Goal: Register for event/course

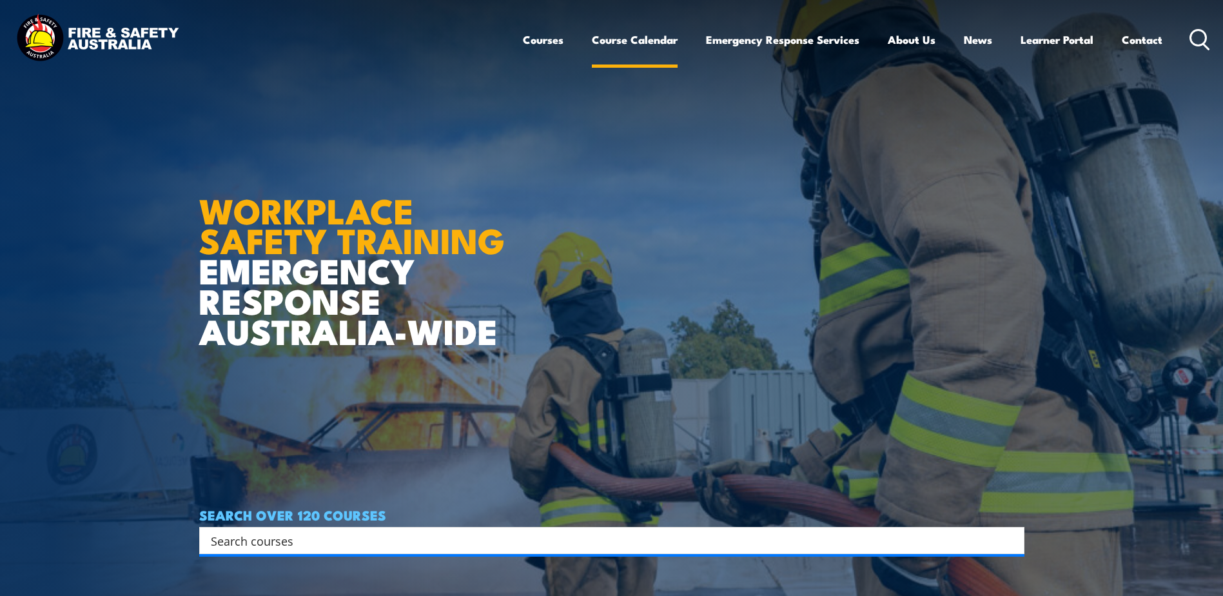
click at [606, 35] on link "Course Calendar" at bounding box center [635, 40] width 86 height 34
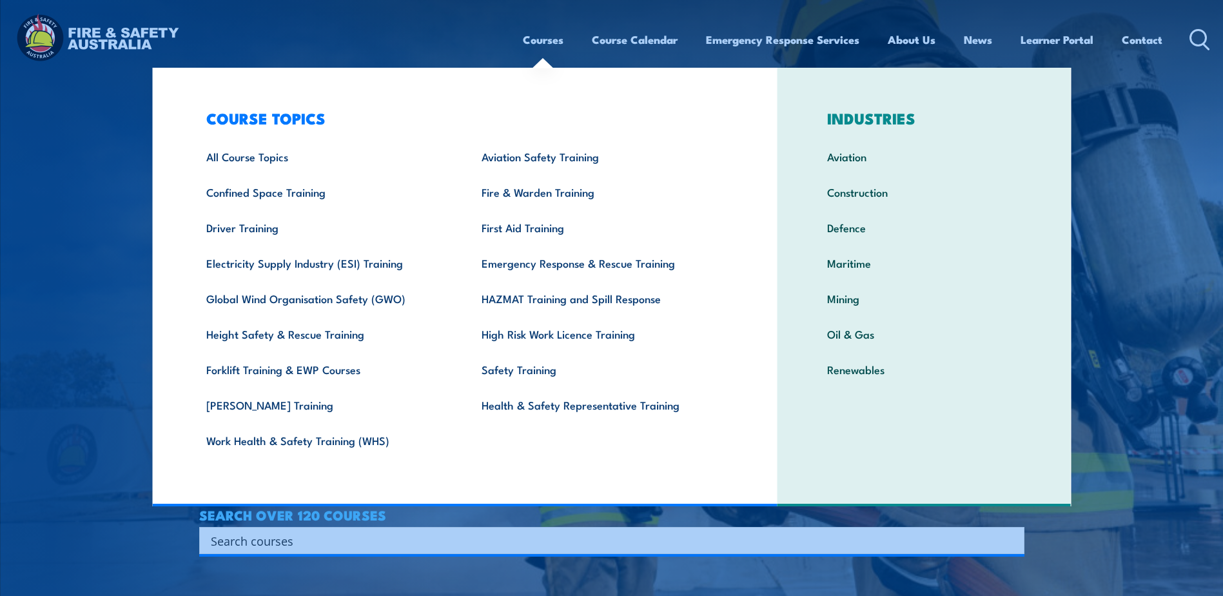
click at [548, 43] on link "Courses" at bounding box center [543, 40] width 41 height 34
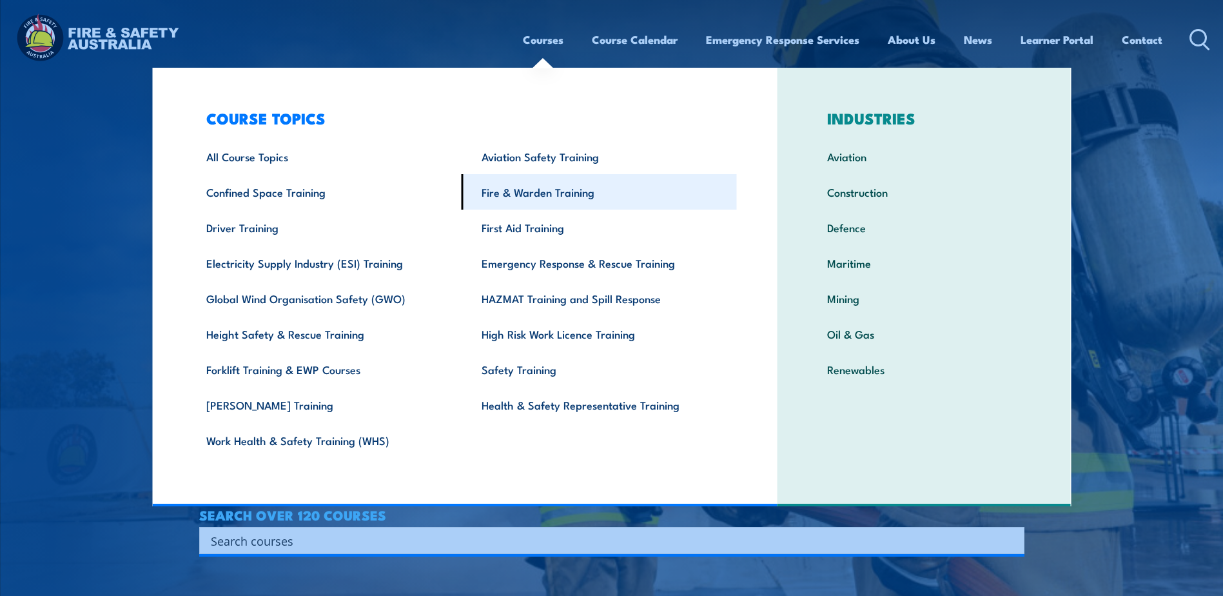
click at [531, 189] on link "Fire & Warden Training" at bounding box center [598, 191] width 275 height 35
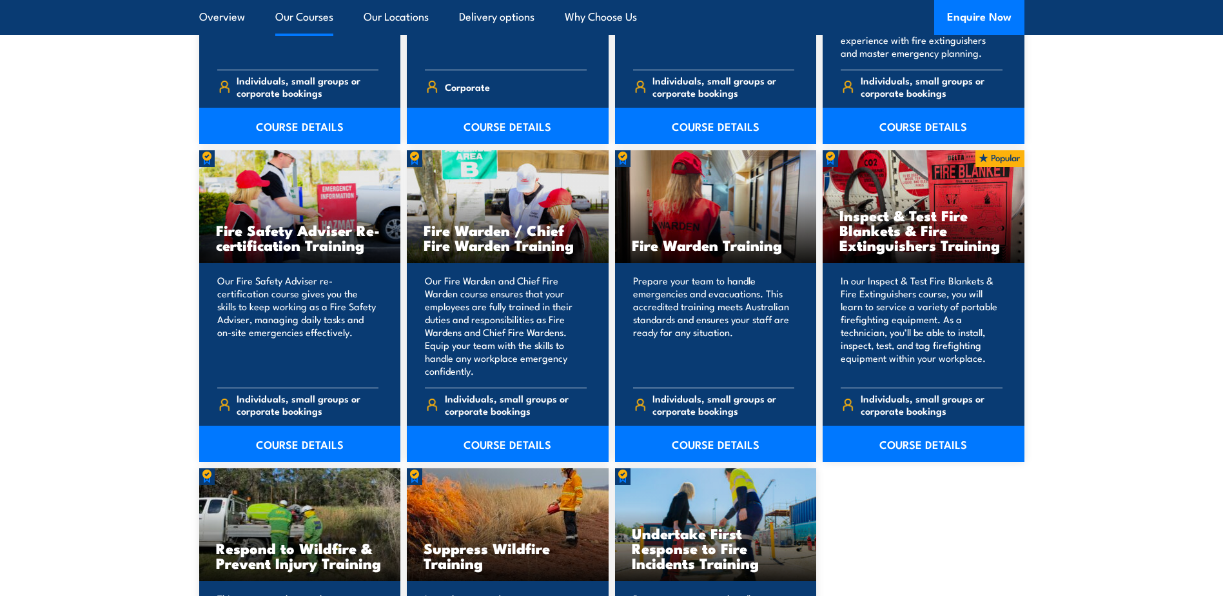
scroll to position [1611, 0]
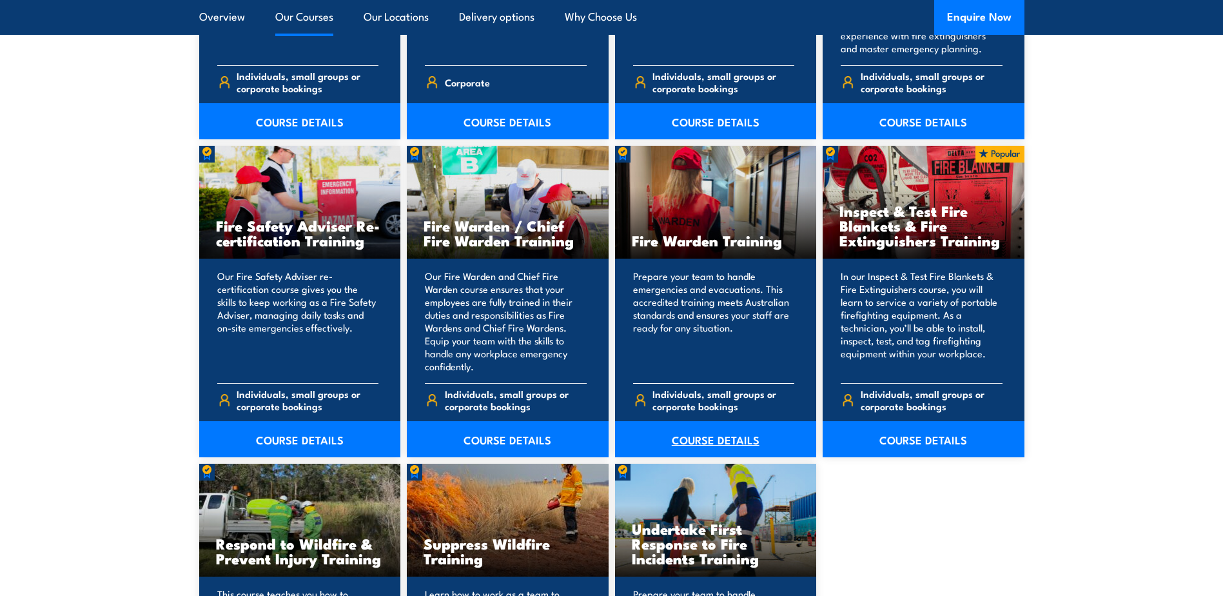
click at [699, 447] on link "COURSE DETAILS" at bounding box center [716, 439] width 202 height 36
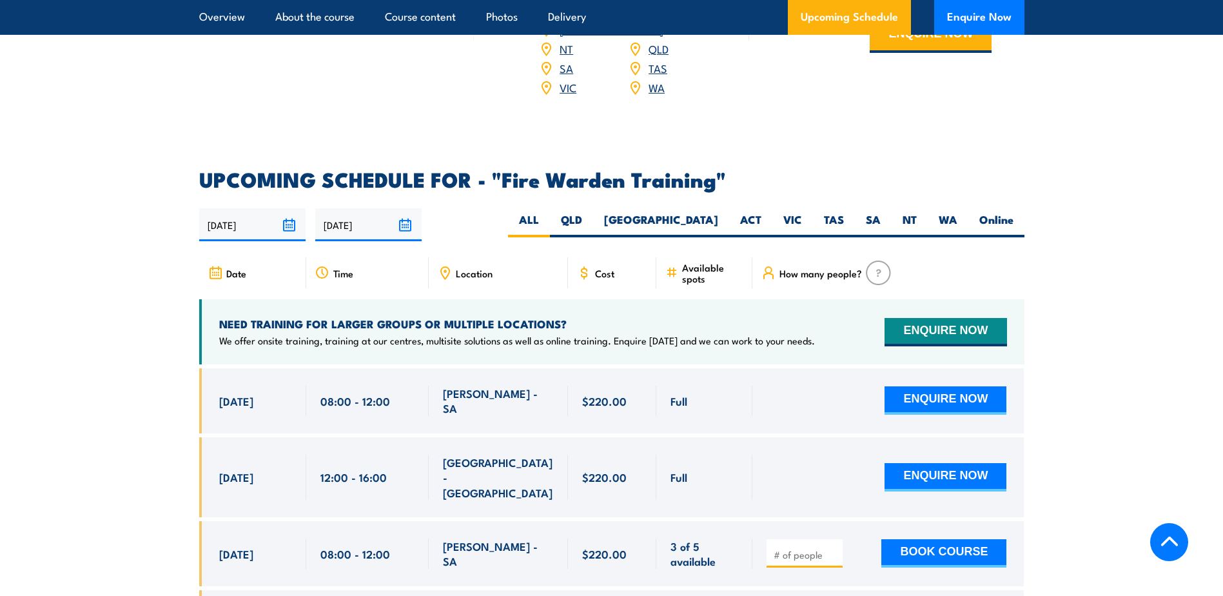
scroll to position [2256, 0]
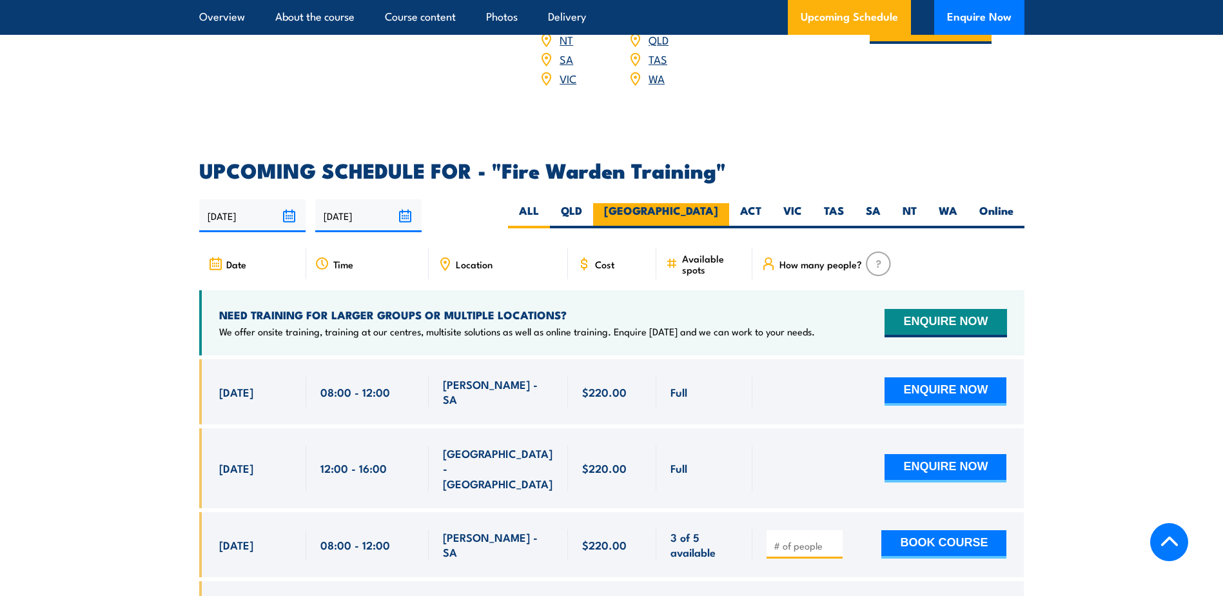
click at [711, 203] on label "NSW" at bounding box center [661, 215] width 136 height 25
click at [718, 203] on input "NSW" at bounding box center [722, 207] width 8 height 8
radio input "true"
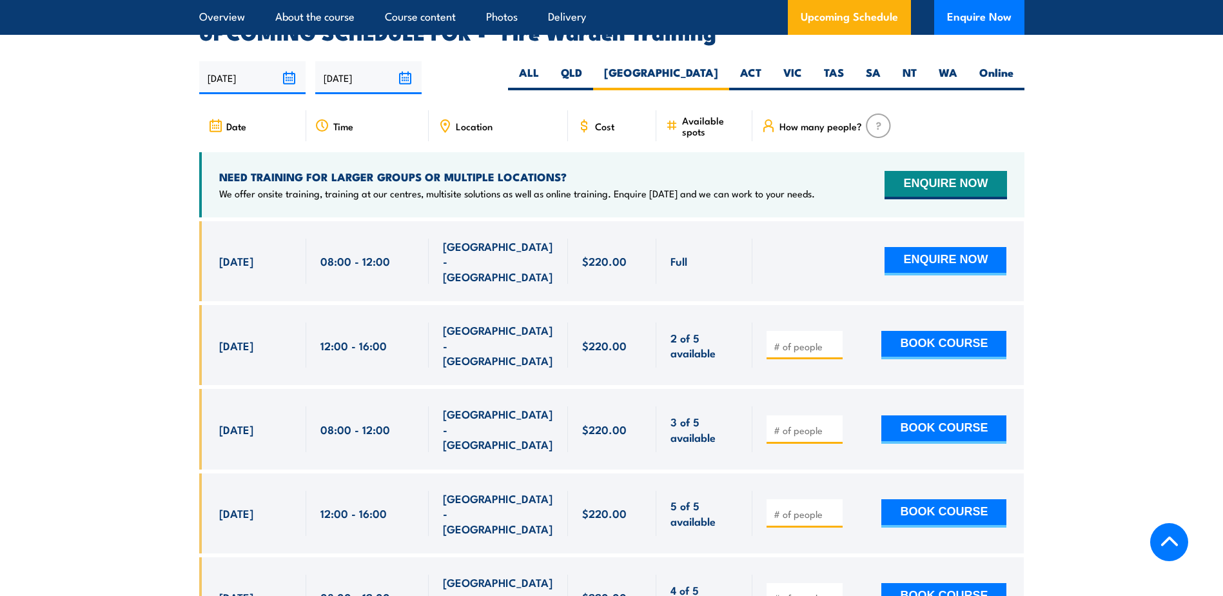
scroll to position [2397, 0]
